Goal: Task Accomplishment & Management: Manage account settings

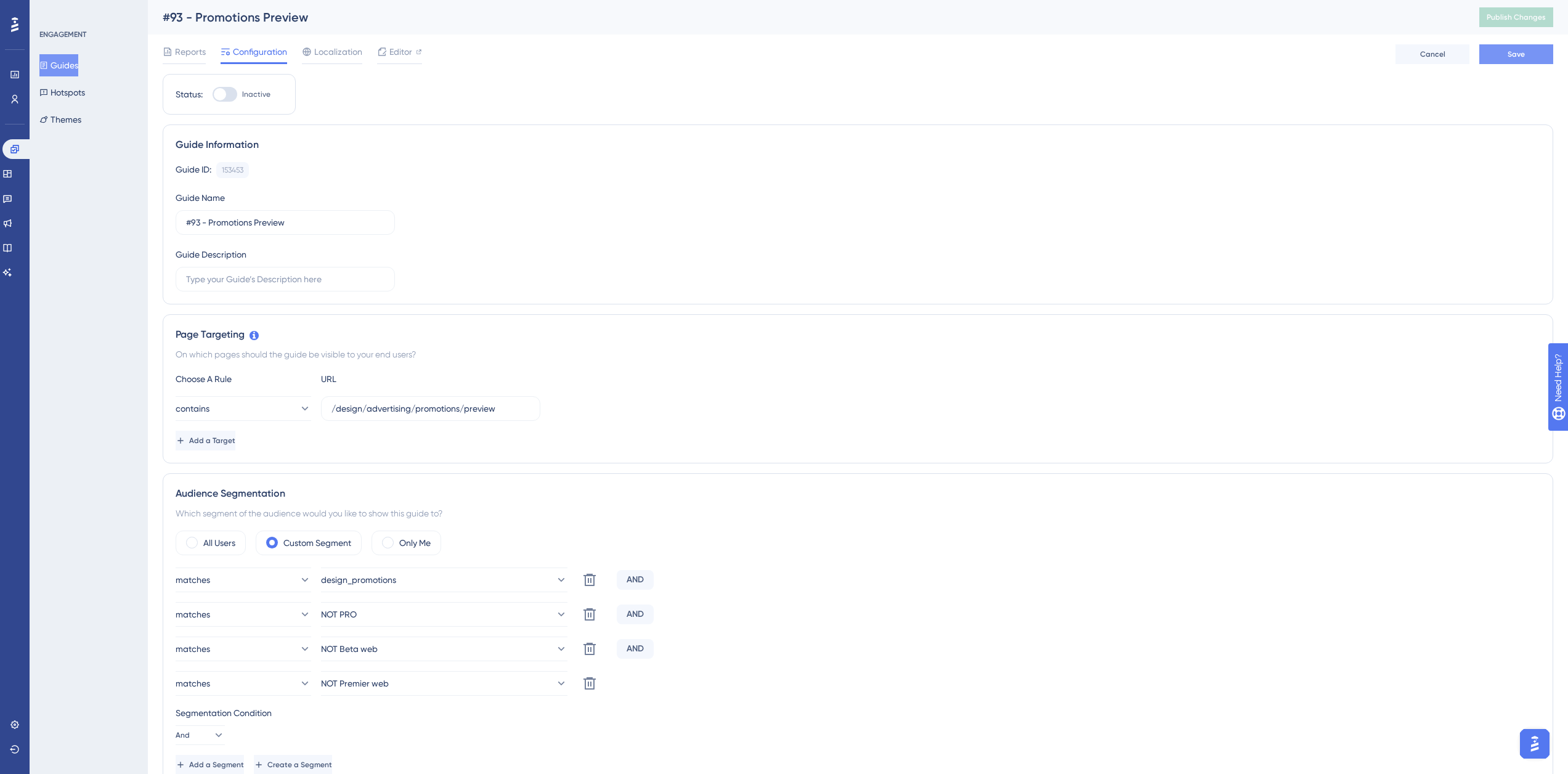
click at [1501, 57] on button "Save" at bounding box center [1516, 54] width 74 height 20
click at [330, 59] on span "Localization" at bounding box center [338, 51] width 48 height 15
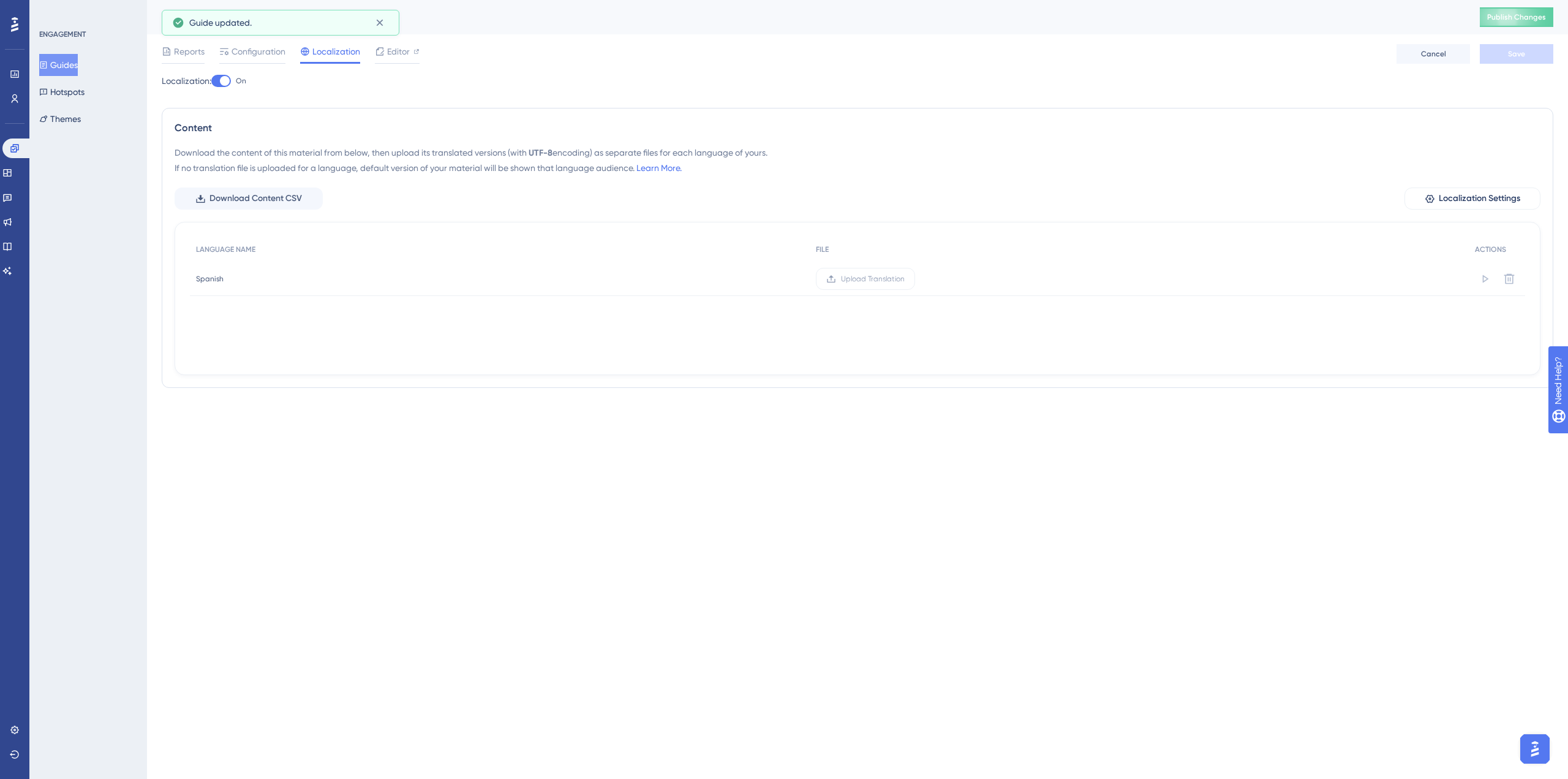
click at [226, 81] on div at bounding box center [225, 81] width 10 height 10
click at [211, 81] on input "On" at bounding box center [211, 81] width 1 height 1
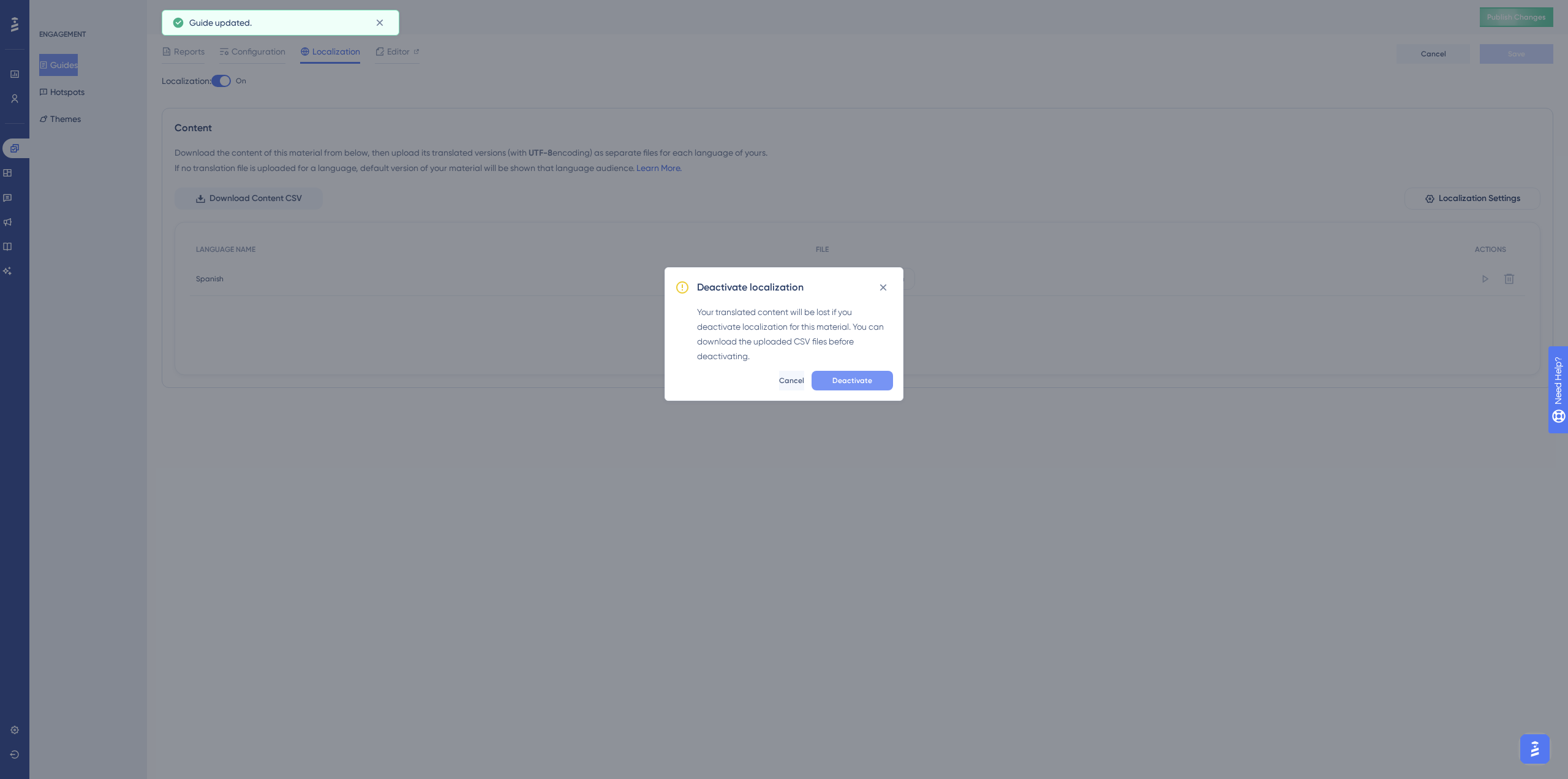
click at [850, 385] on button "Deactivate" at bounding box center [852, 380] width 82 height 19
checkbox input "false"
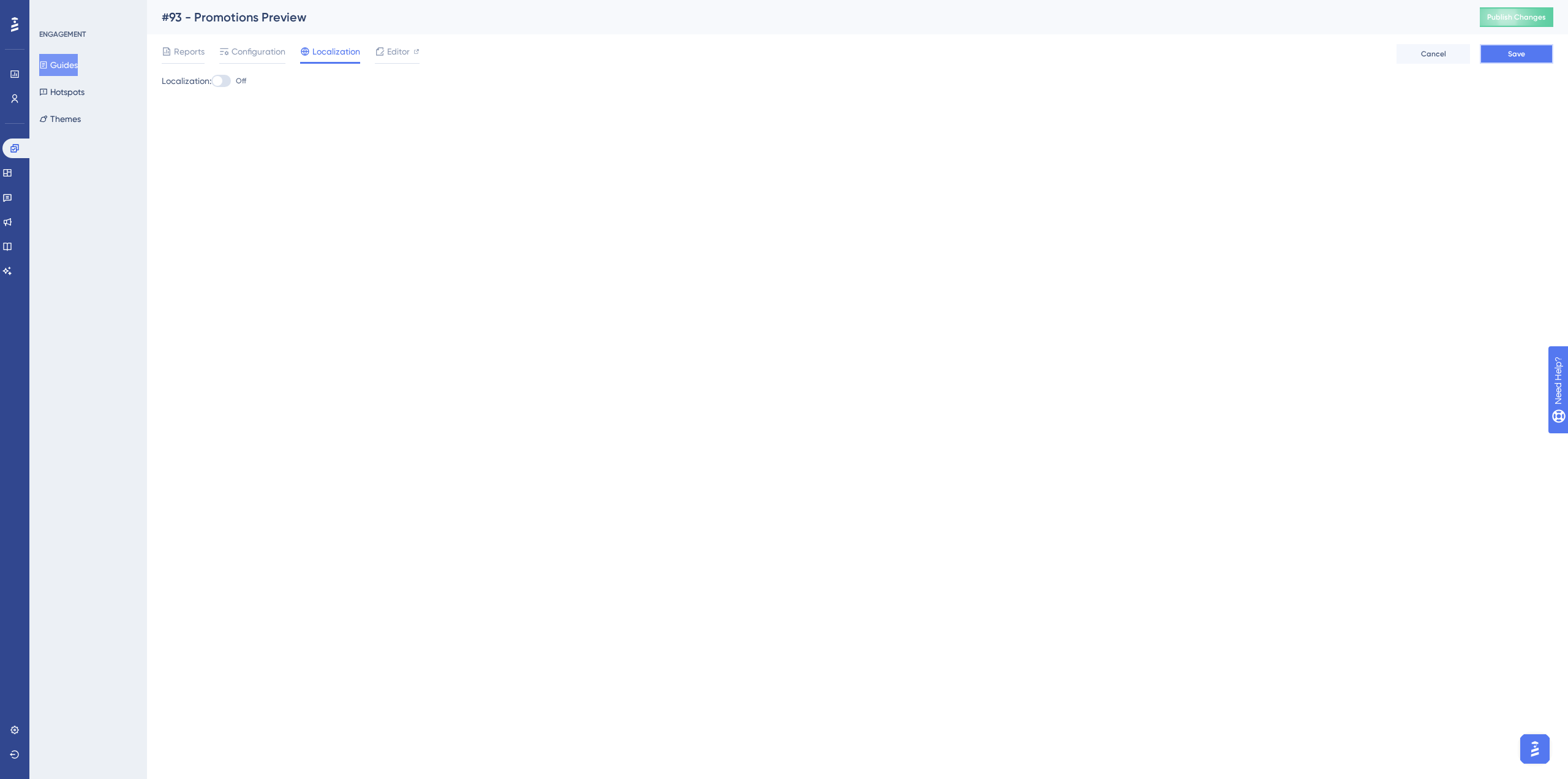
click at [1493, 58] on button "Save" at bounding box center [1516, 53] width 73 height 19
click at [392, 53] on span "Editor" at bounding box center [398, 51] width 23 height 14
click at [384, 58] on div at bounding box center [380, 51] width 10 height 14
click at [214, 55] on div "Reports Configuration Localization Editor" at bounding box center [290, 53] width 258 height 19
click at [197, 48] on span "Reports" at bounding box center [189, 51] width 31 height 14
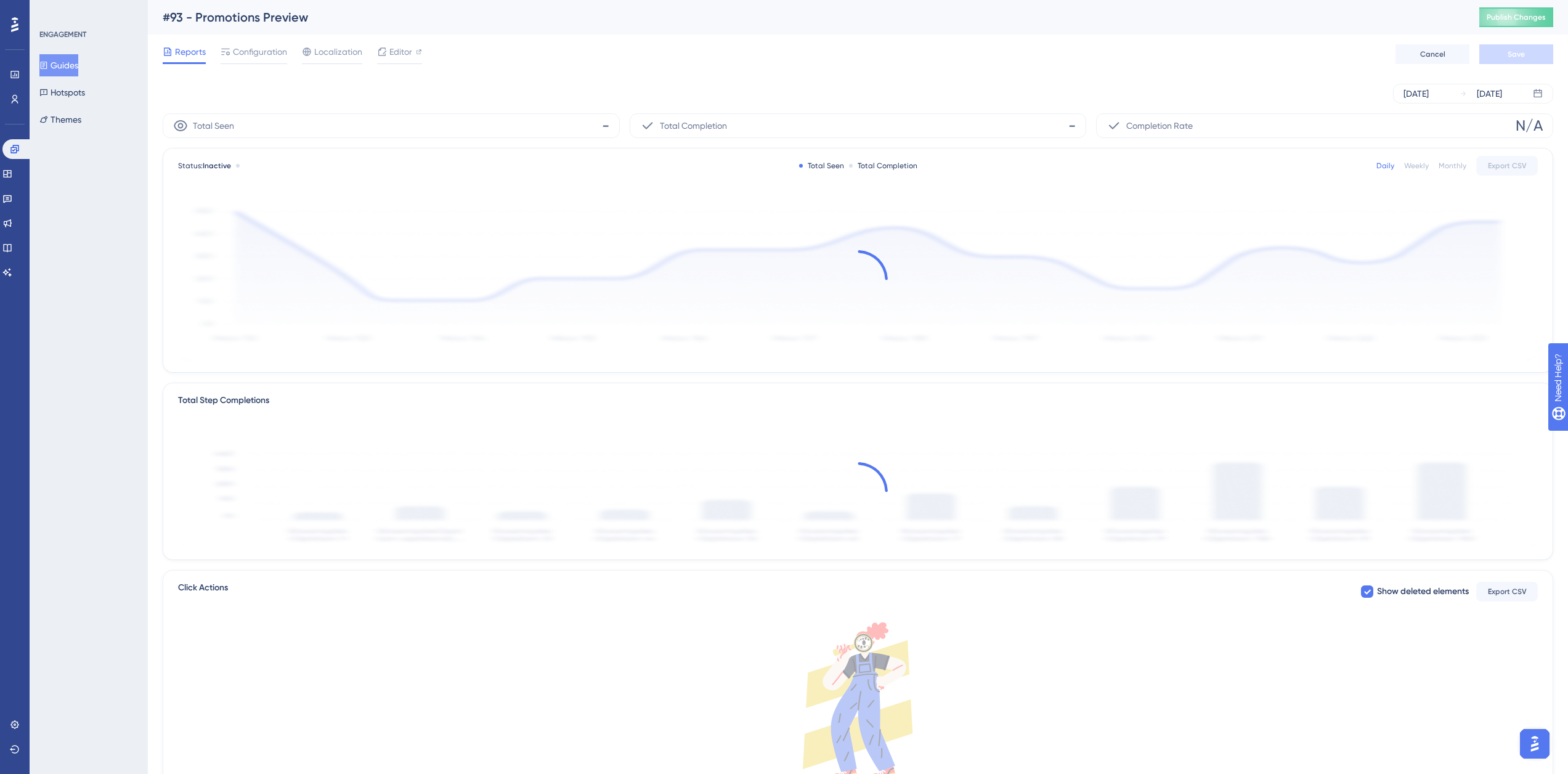
click at [72, 68] on button "Guides" at bounding box center [59, 65] width 39 height 22
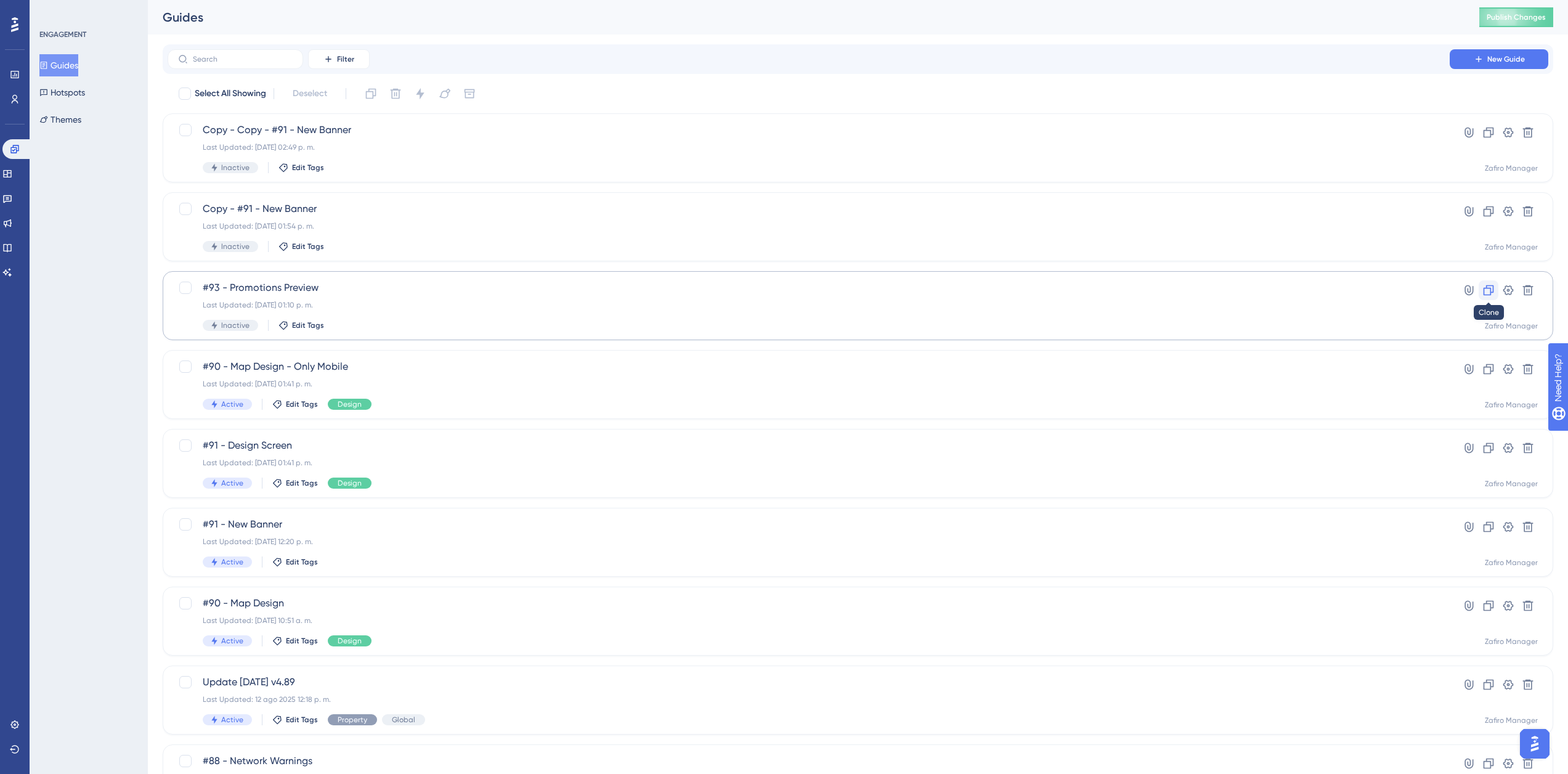
click at [1493, 290] on icon at bounding box center [1489, 290] width 11 height 11
click at [348, 148] on div "Last Updated: 07 oct 2025 01:12 p. m." at bounding box center [809, 148] width 1212 height 10
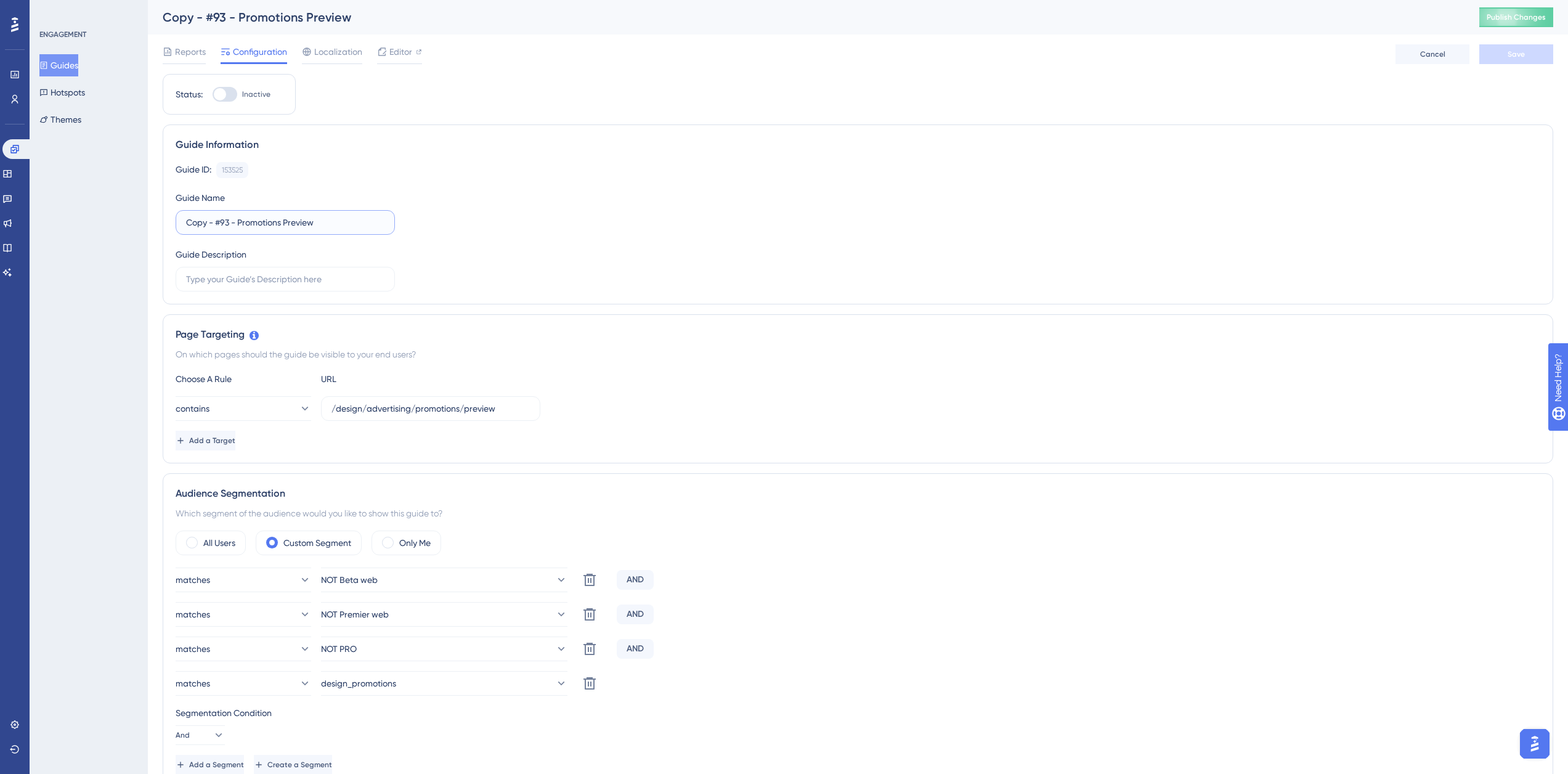
drag, startPoint x: 233, startPoint y: 221, endPoint x: 79, endPoint y: 228, distance: 154.2
click at [148, 227] on div "Performance Users Engagement Widgets Feedback Product Updates Knowledge Base AI…" at bounding box center [858, 700] width 1420 height 1399
type input "#93 - Promotional content Preview"
click at [1525, 52] on button "Save" at bounding box center [1516, 54] width 74 height 20
click at [402, 50] on span "Editor" at bounding box center [401, 51] width 23 height 15
